Goal: Information Seeking & Learning: Learn about a topic

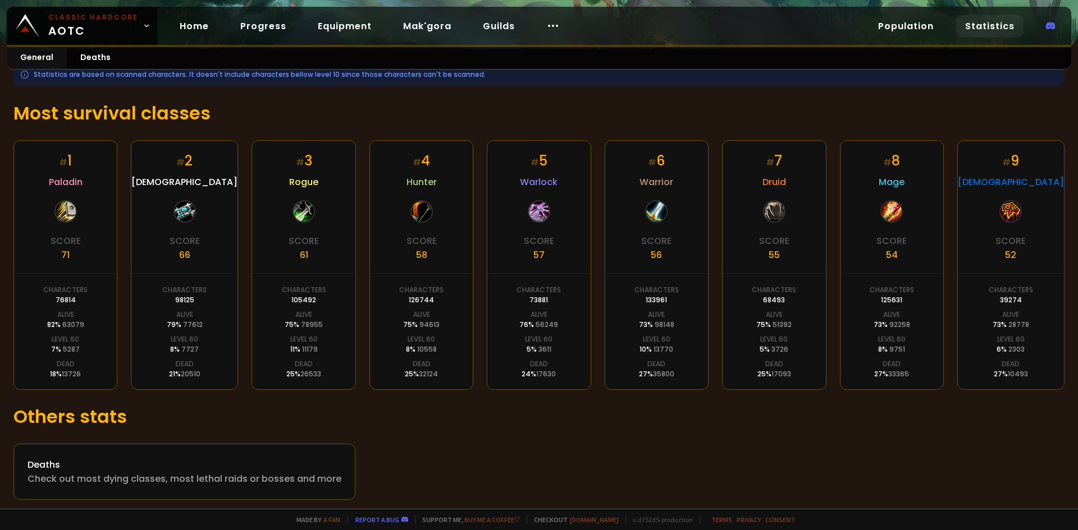
scroll to position [152, 0]
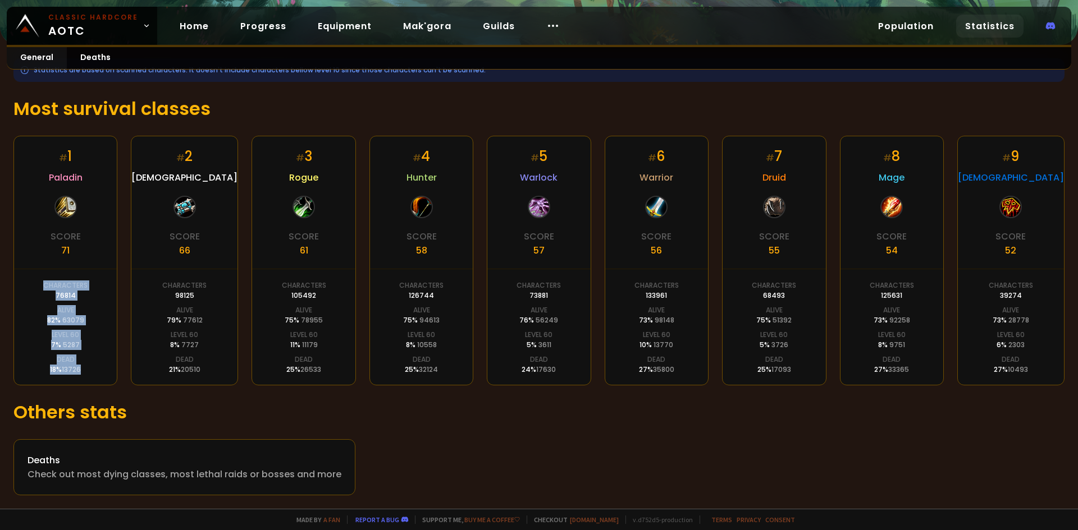
drag, startPoint x: 42, startPoint y: 286, endPoint x: 80, endPoint y: 365, distance: 87.1
click at [80, 365] on div "# 1 Paladin Score 71 Characters 76814 Alive 82 % 63079 Level 60 7 % 5287 Dead 1…" at bounding box center [65, 261] width 104 height 250
click at [80, 366] on span "13726" at bounding box center [71, 370] width 19 height 10
click at [172, 291] on div "Characters 98125" at bounding box center [184, 291] width 44 height 20
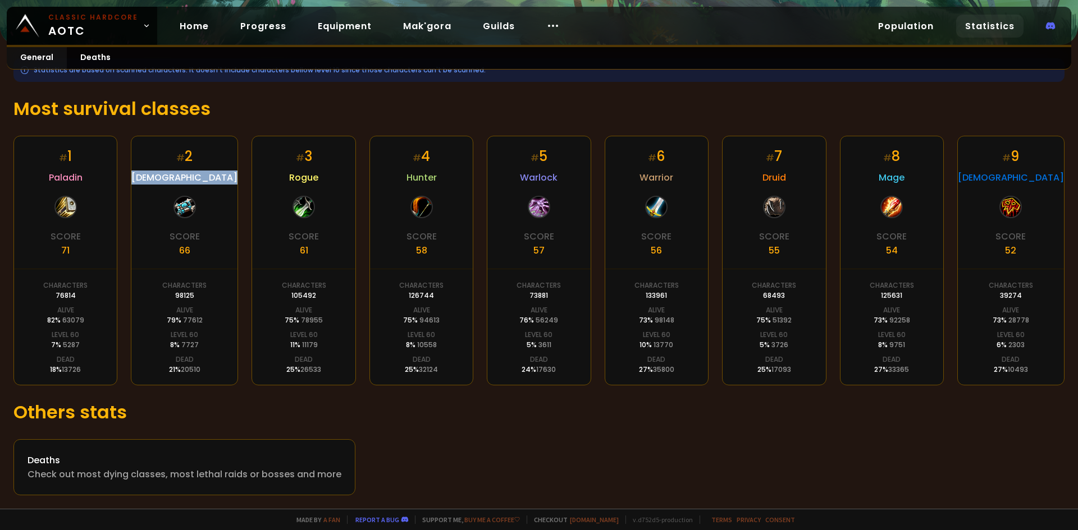
drag, startPoint x: 186, startPoint y: 205, endPoint x: 162, endPoint y: 173, distance: 40.0
click at [162, 173] on div "# 2 Priest Score 66 Characters 98125 Alive 79 % 77612 Level 60 8 % 7727 Dead 21…" at bounding box center [184, 261] width 107 height 250
click at [54, 178] on span "Paladin" at bounding box center [66, 178] width 34 height 14
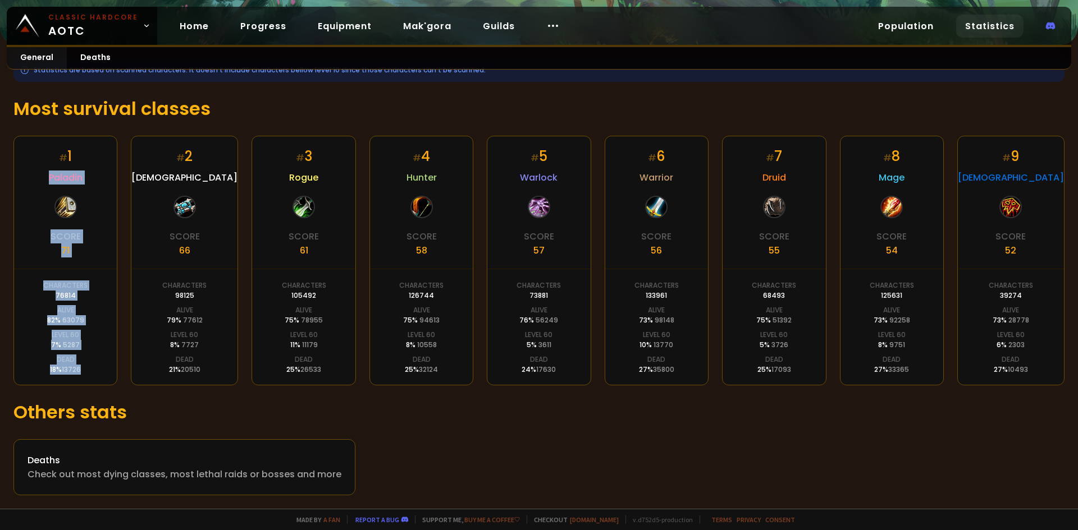
drag, startPoint x: 45, startPoint y: 176, endPoint x: 85, endPoint y: 371, distance: 198.7
click at [85, 371] on div "# 1 Paladin Score 71 Characters 76814 Alive 82 % 63079 Level 60 7 % 5287 Dead 1…" at bounding box center [65, 261] width 104 height 250
click at [85, 369] on div "# 1 Paladin Score 71 Characters 76814 Alive 82 % 63079 Level 60 7 % 5287 Dead 1…" at bounding box center [65, 261] width 104 height 250
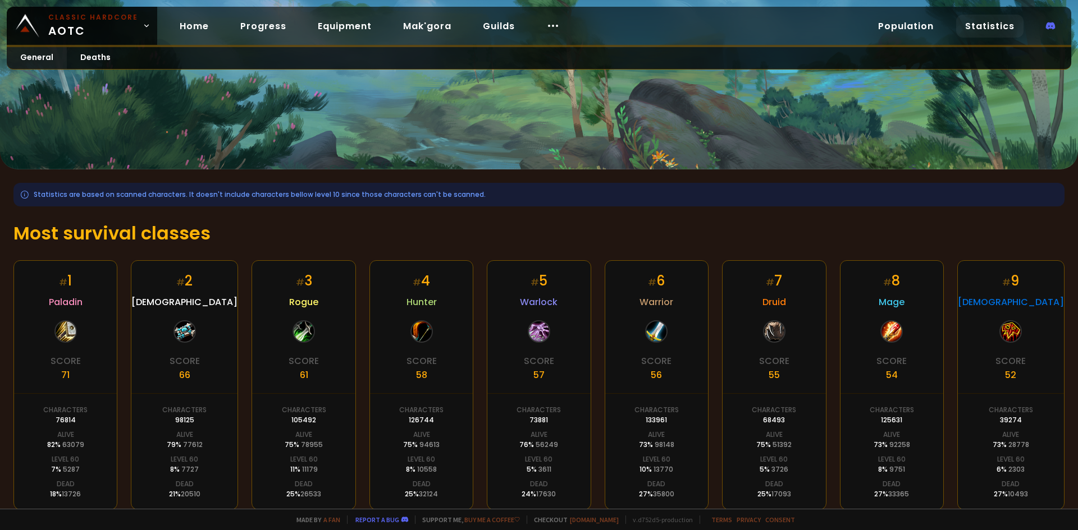
scroll to position [0, 0]
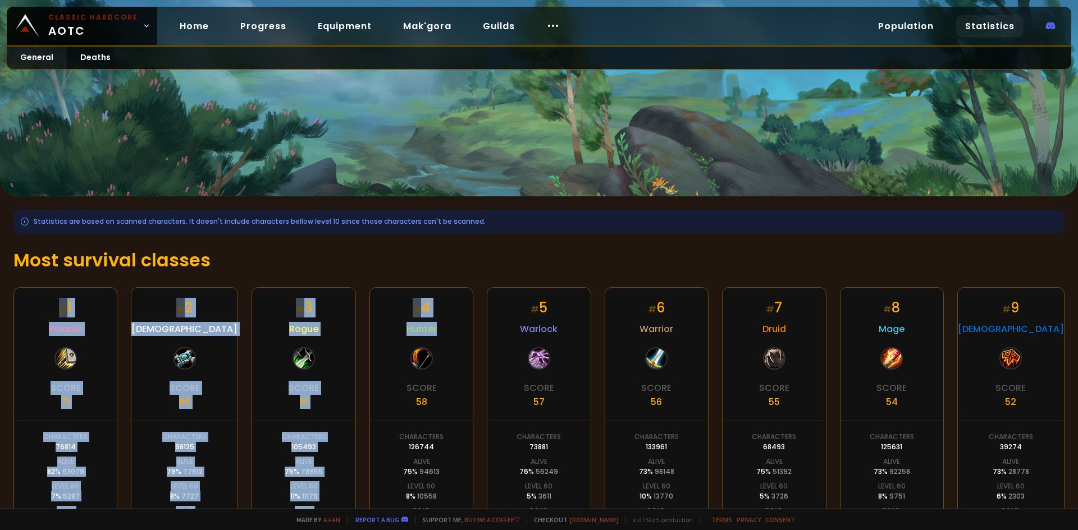
drag, startPoint x: 412, startPoint y: 359, endPoint x: 43, endPoint y: 301, distance: 373.3
click at [43, 301] on div "# 1 Paladin Score 71 Characters 76814 Alive 82 % 63079 Level 60 7 % 5287 Dead 1…" at bounding box center [538, 412] width 1051 height 250
click at [44, 301] on div "# 1 Paladin Score 71 Characters 76814 Alive 82 % 63079 Level 60 7 % 5287 Dead 1…" at bounding box center [65, 412] width 104 height 250
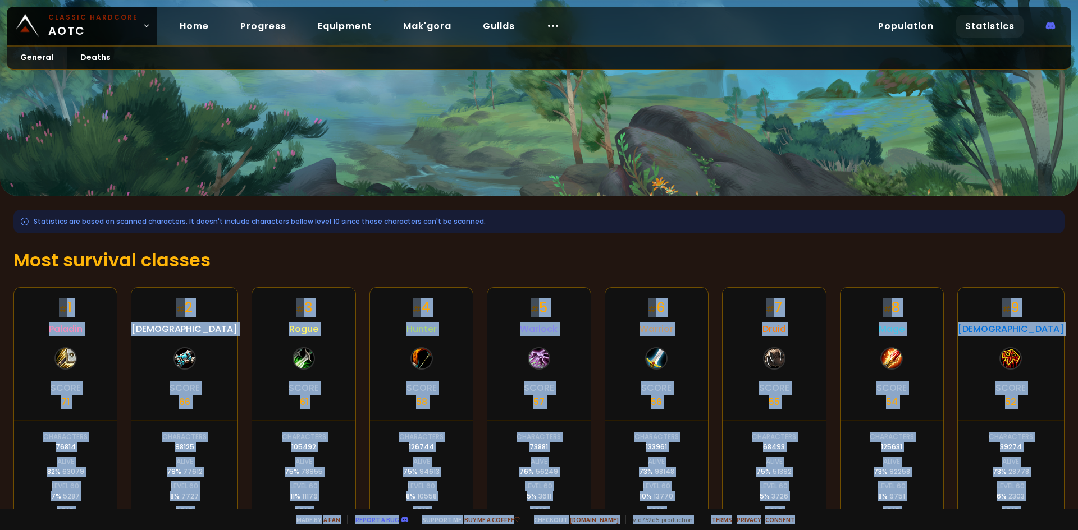
scroll to position [152, 0]
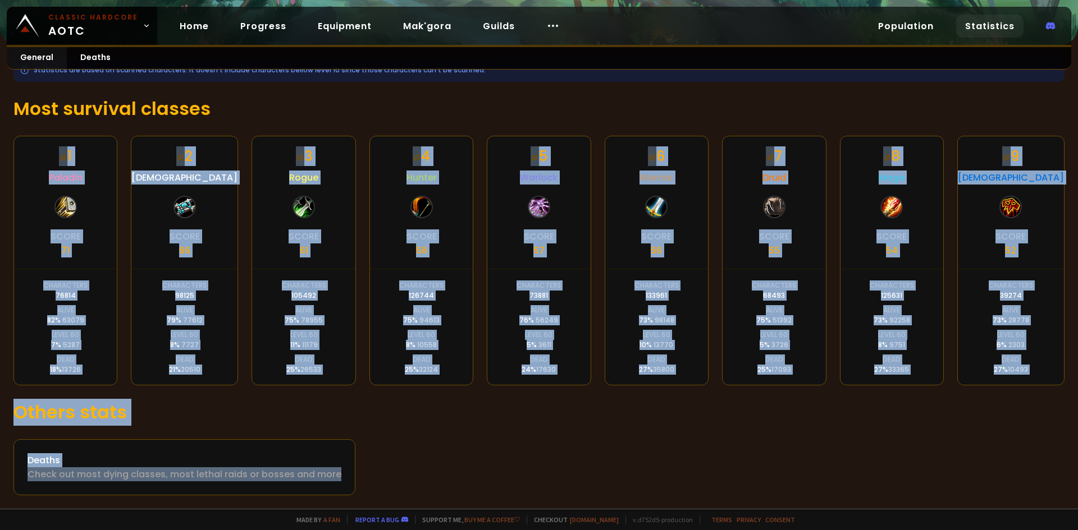
drag, startPoint x: 48, startPoint y: 301, endPoint x: 1019, endPoint y: 470, distance: 985.5
click at [1019, 470] on div "Statistics are based on scanned characters. It doesn't include characters bello…" at bounding box center [539, 277] width 1078 height 464
click at [885, 434] on div "Statistics are based on scanned characters. It doesn't include characters bello…" at bounding box center [539, 277] width 1078 height 464
click at [265, 295] on div "# 3 Rogue Score 61 Characters 105492 Alive 75 % 78955 Level 60 11 % 11179 Dead …" at bounding box center [303, 261] width 104 height 250
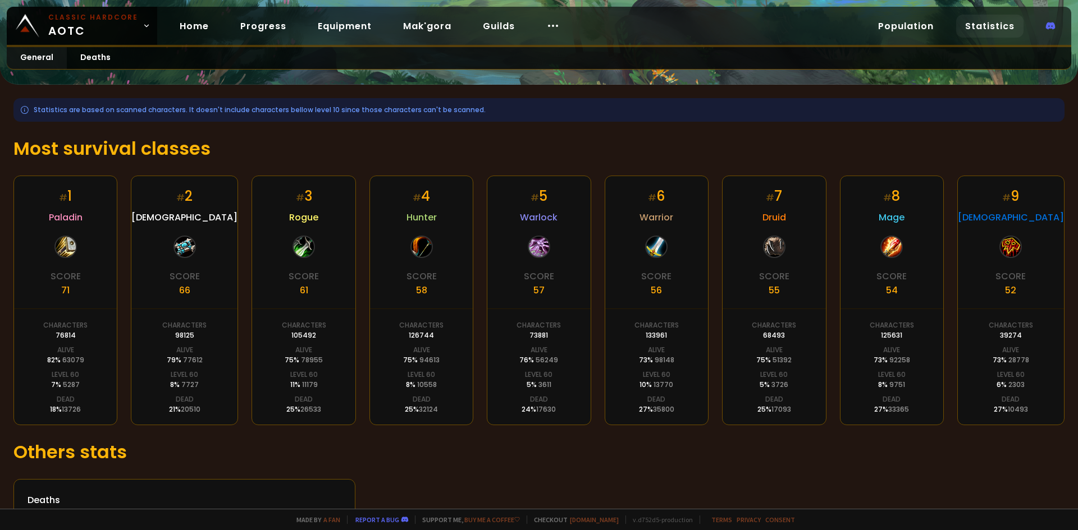
scroll to position [112, 0]
